Goal: Check status: Check status

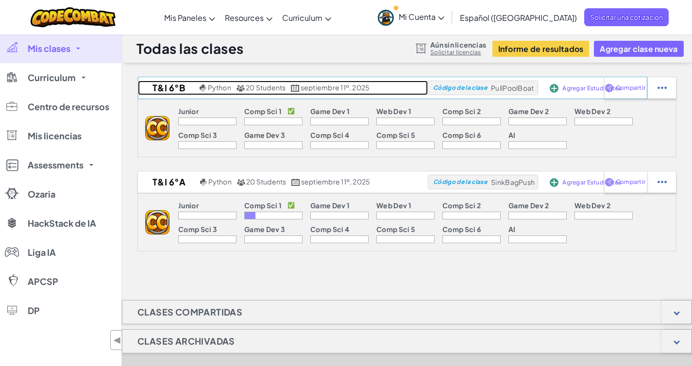
click at [251, 89] on span "20 Students" at bounding box center [266, 87] width 40 height 9
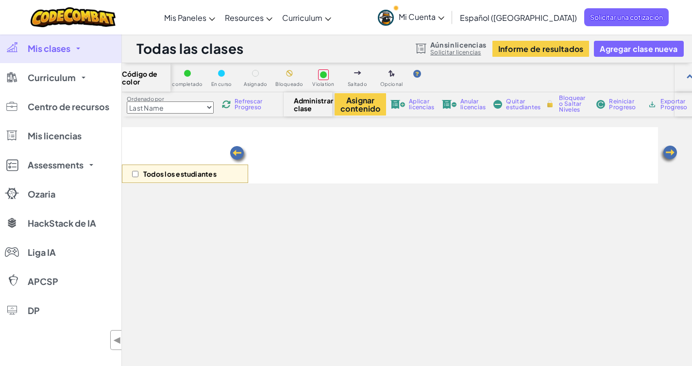
select select "560f1a9f22961295f9427742"
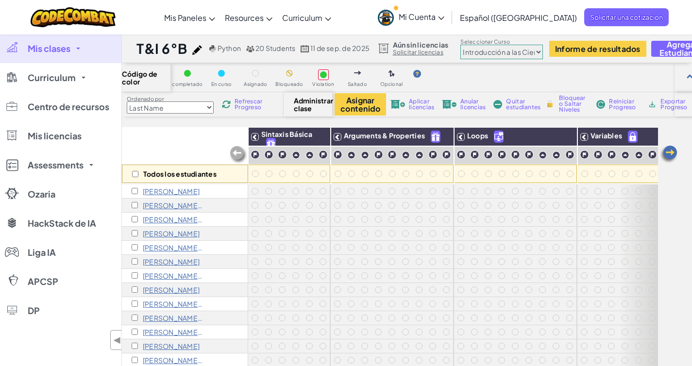
click at [539, 50] on select "[PERSON_NAME] Introducción a las Ciencias de la computación Desarrollo de Video…" at bounding box center [501, 52] width 83 height 15
click at [133, 85] on span "Código de color" at bounding box center [146, 78] width 49 height 16
click at [150, 51] on h1 "T&I 6°B" at bounding box center [161, 48] width 51 height 18
click at [32, 48] on span "Mis clases" at bounding box center [49, 48] width 43 height 9
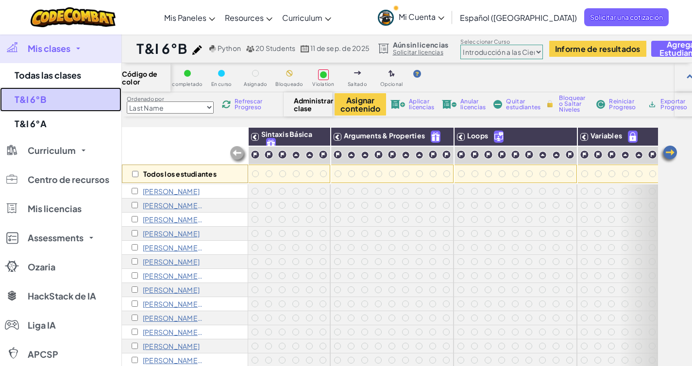
click at [34, 95] on link "T&I 6°B" at bounding box center [60, 99] width 121 height 24
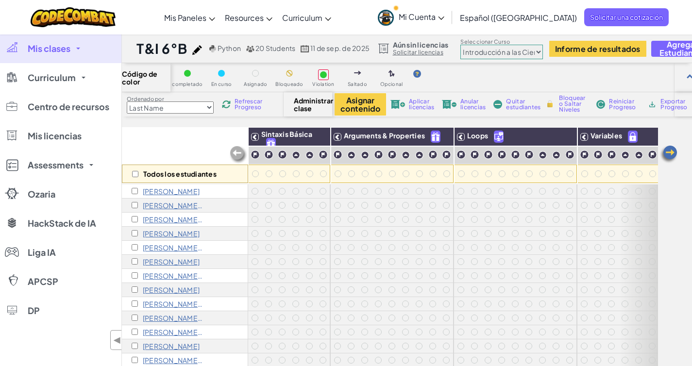
click at [305, 106] on span "Administrar clase" at bounding box center [308, 105] width 29 height 16
click at [313, 103] on span "Administrar clase" at bounding box center [308, 105] width 29 height 16
click at [147, 75] on span "Código de color" at bounding box center [146, 78] width 49 height 16
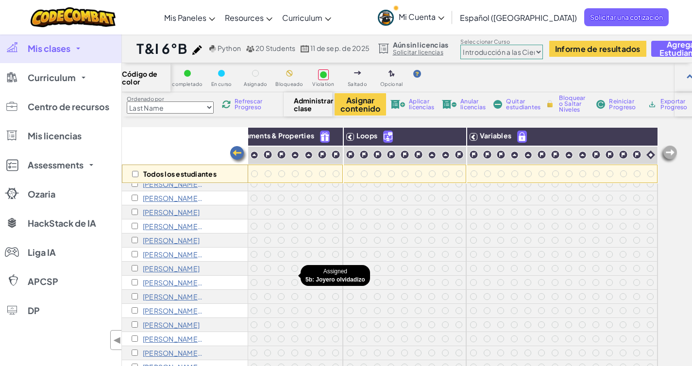
scroll to position [28, 0]
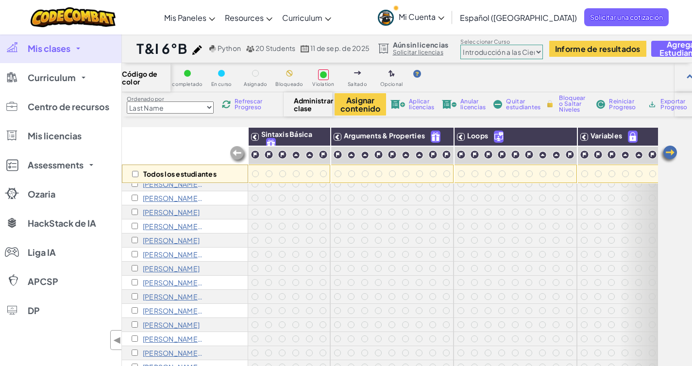
click at [169, 54] on h1 "T&I 6°B" at bounding box center [161, 48] width 51 height 18
click at [65, 47] on span "Mis clases" at bounding box center [49, 48] width 43 height 9
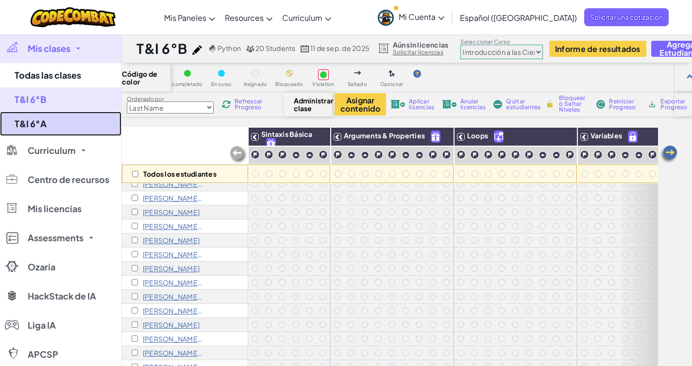
click at [44, 117] on link "T&I 6°A" at bounding box center [60, 124] width 121 height 24
select select "560f1a9f22961295f9427742"
